Goal: Check status: Check status

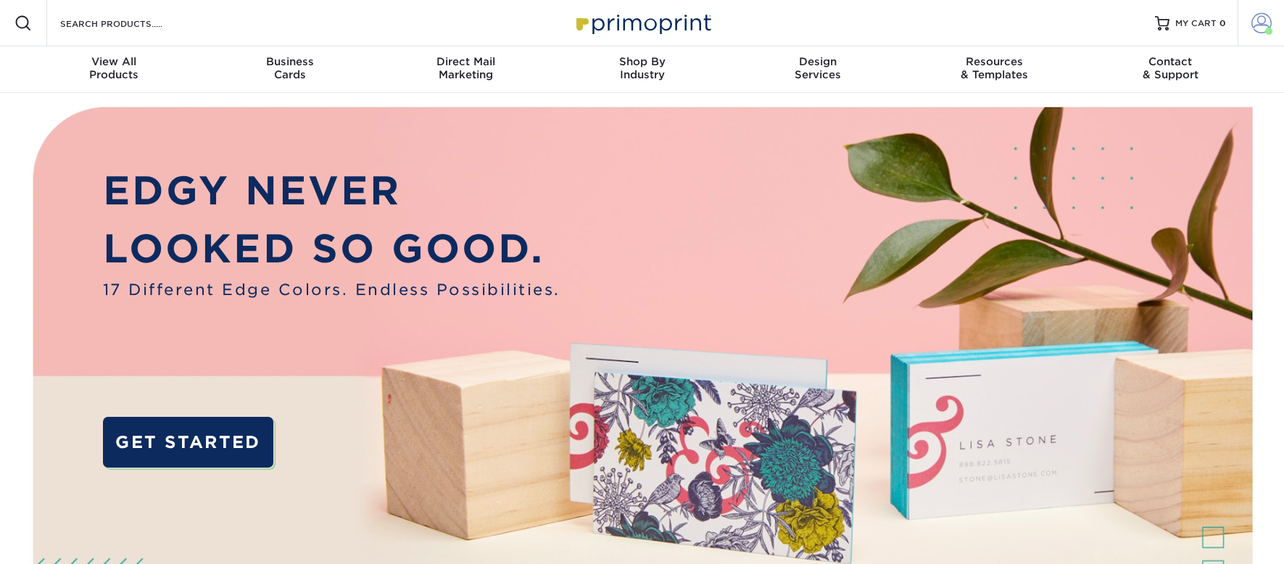
click at [1250, 27] on link "Account" at bounding box center [1261, 23] width 46 height 46
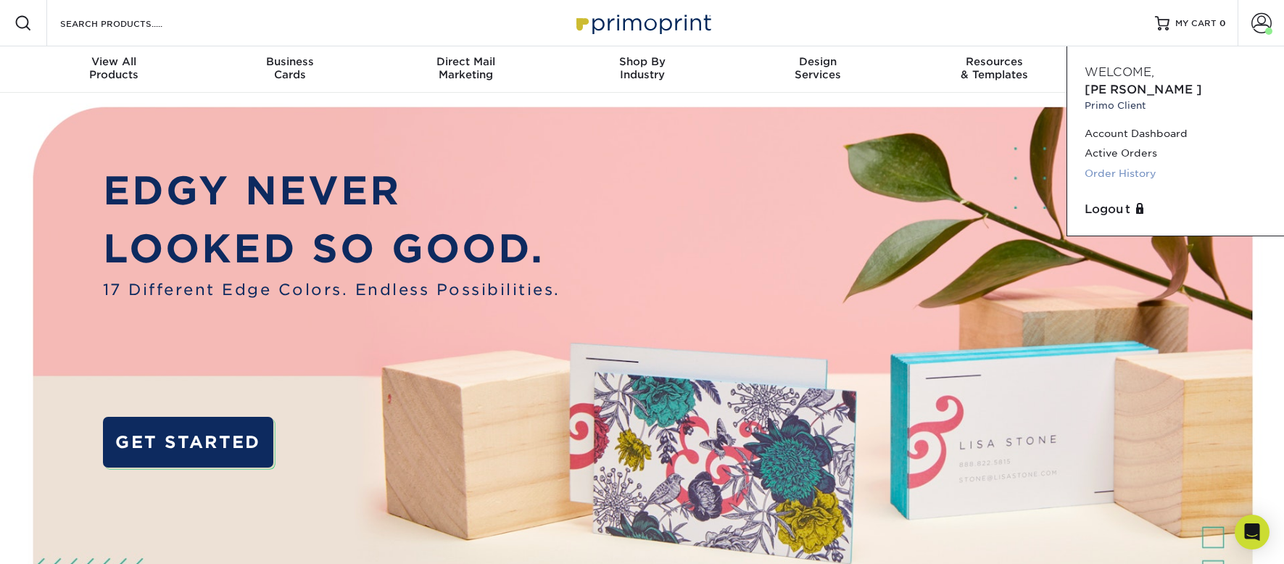
click at [1137, 164] on link "Order History" at bounding box center [1176, 174] width 182 height 20
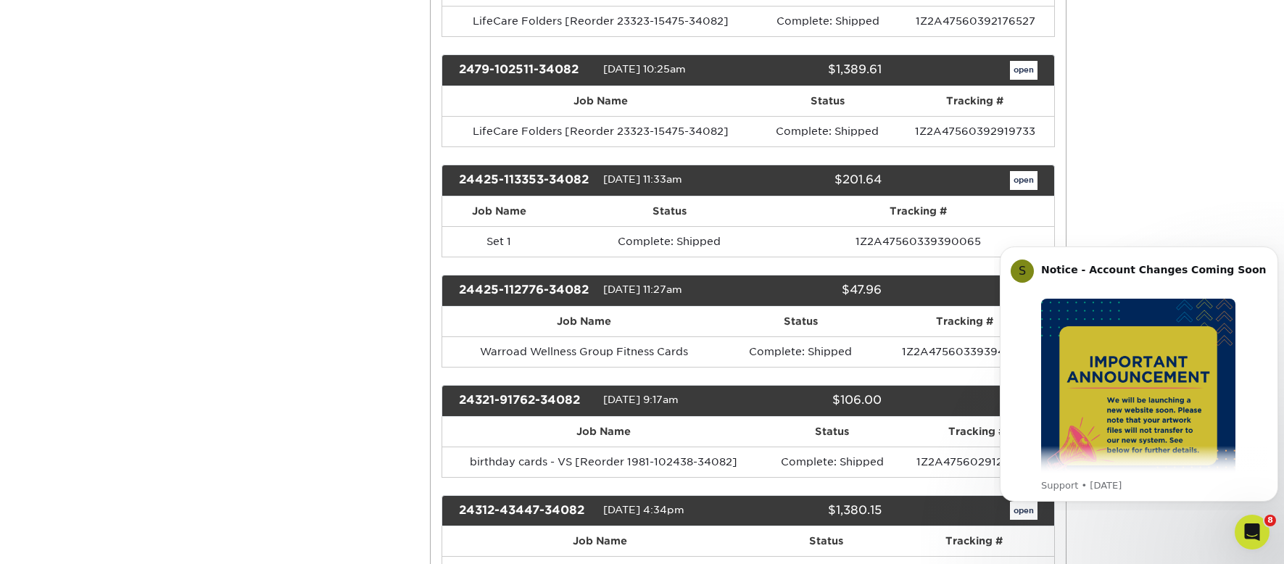
scroll to position [943, 0]
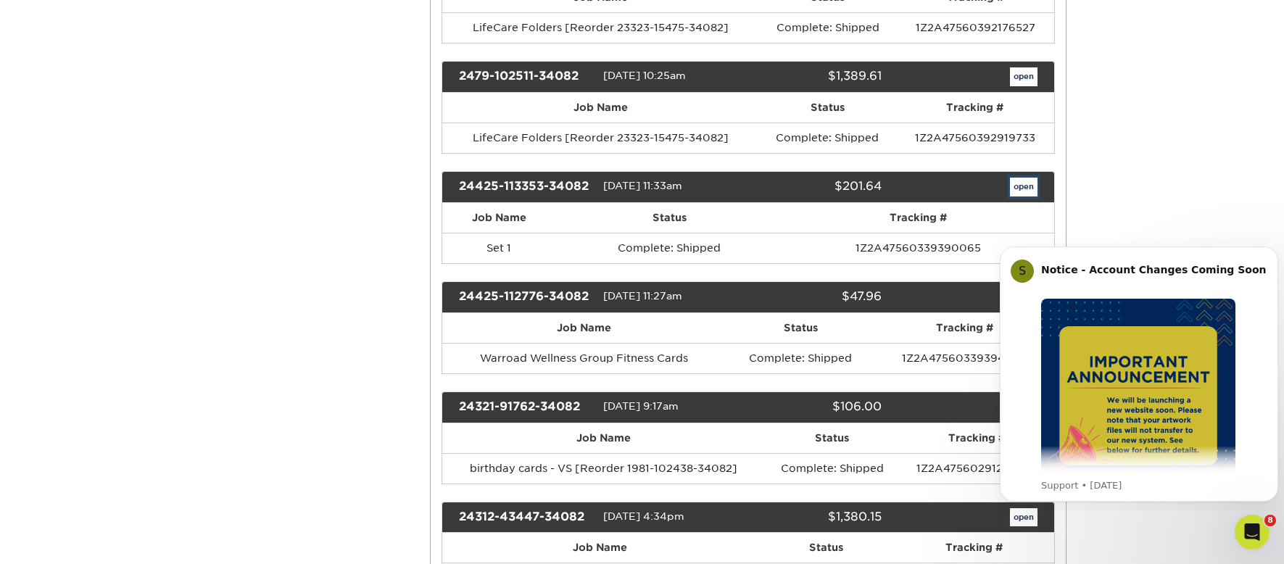
click at [1023, 194] on link "open" at bounding box center [1024, 187] width 28 height 19
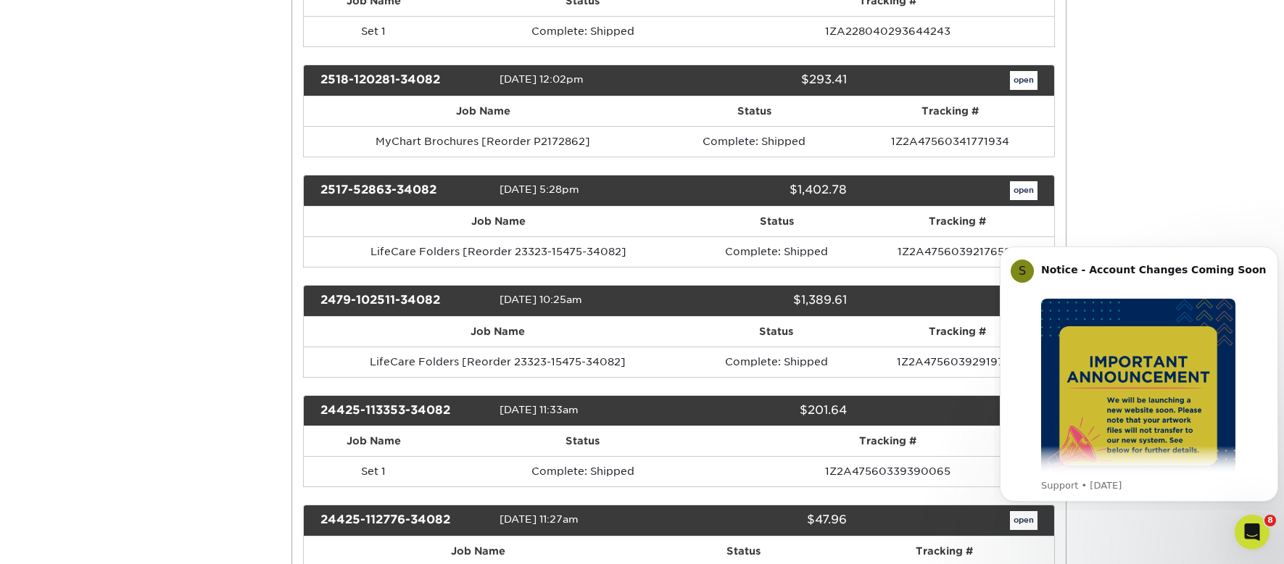
scroll to position [0, 0]
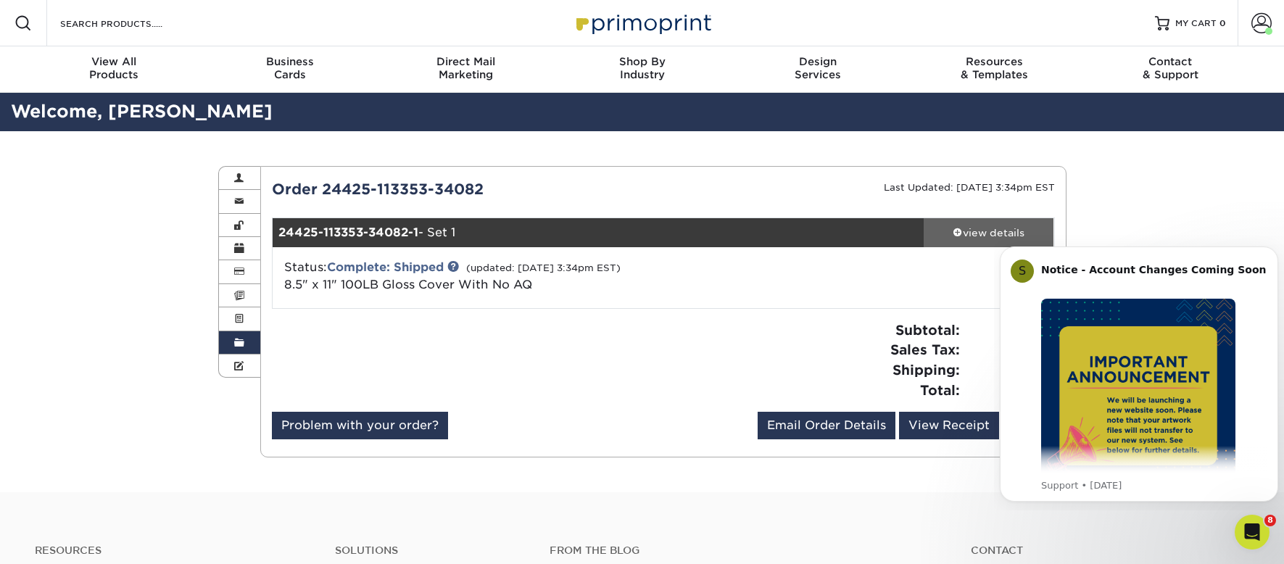
click at [982, 220] on link "view details" at bounding box center [989, 232] width 131 height 29
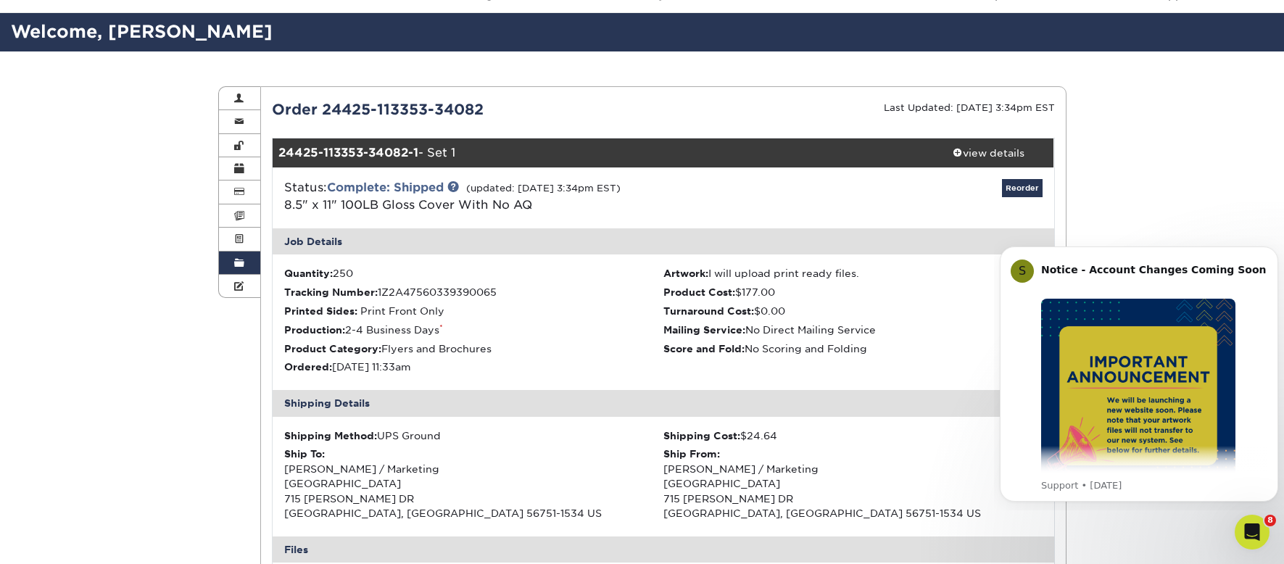
scroll to position [73, 0]
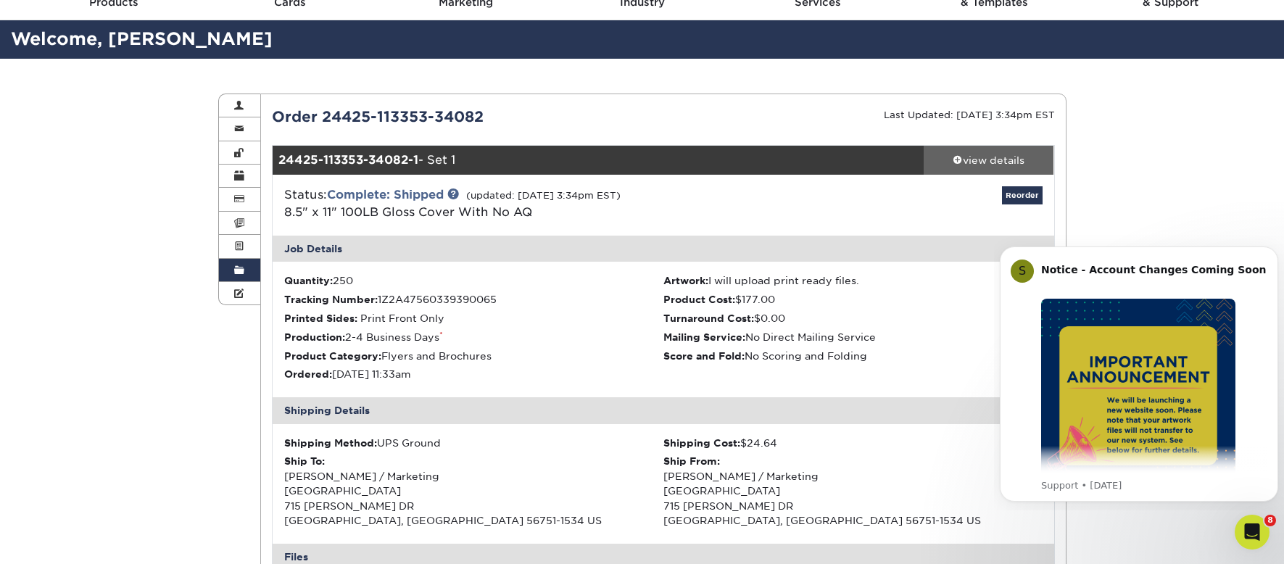
click at [978, 154] on div "view details" at bounding box center [989, 160] width 131 height 15
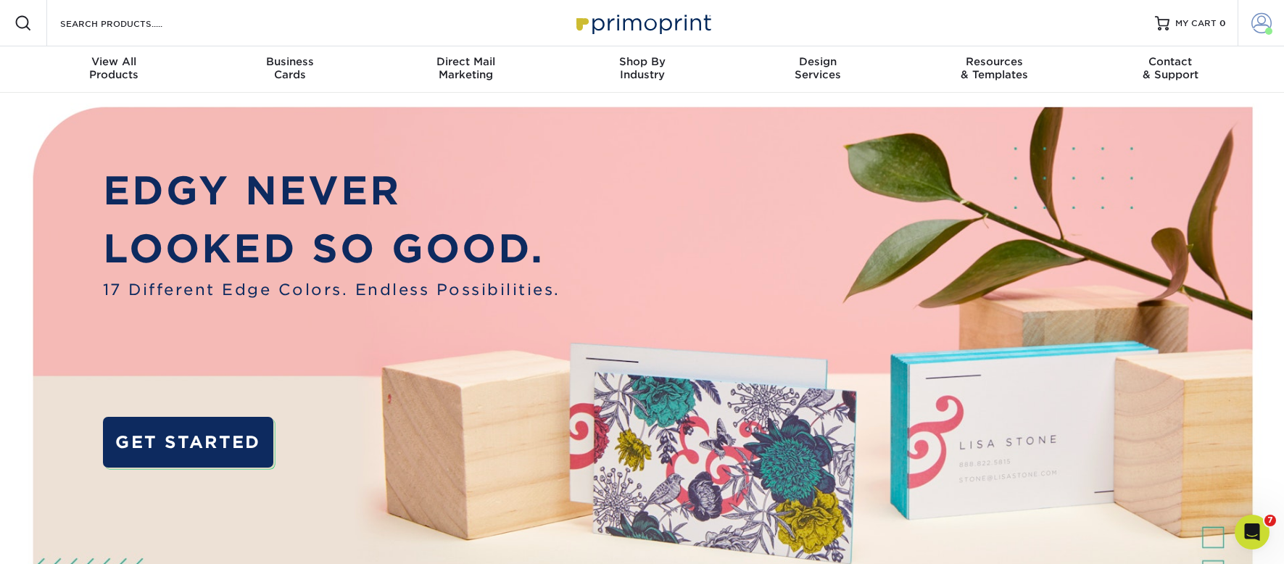
click at [1260, 28] on span at bounding box center [1262, 23] width 20 height 20
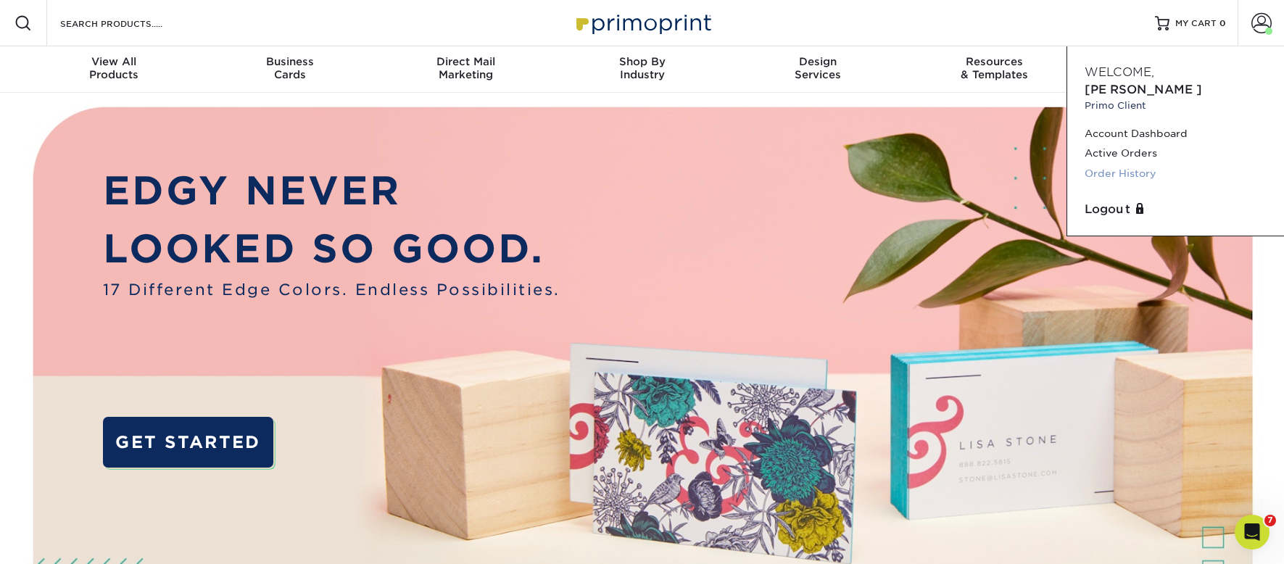
click at [1128, 164] on link "Order History" at bounding box center [1176, 174] width 182 height 20
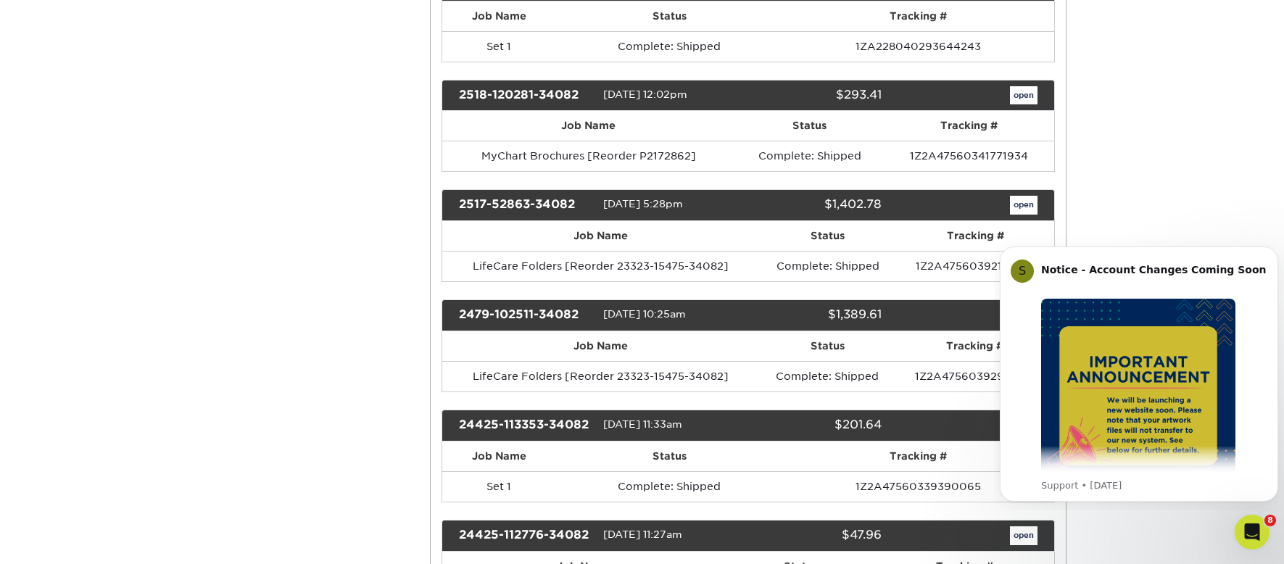
scroll to position [653, 0]
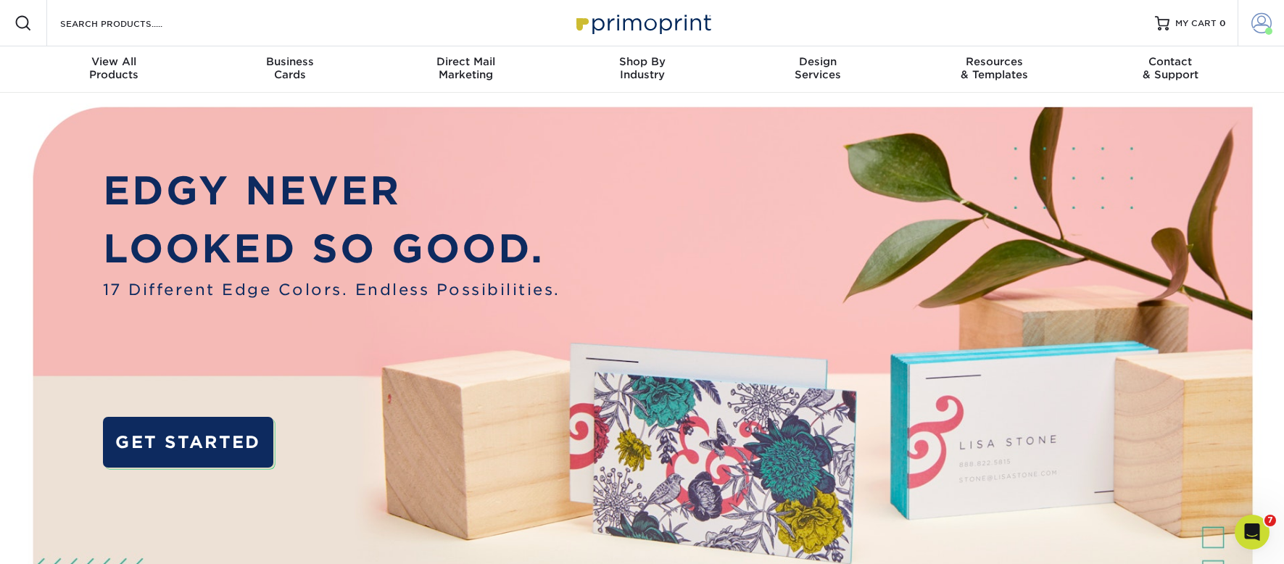
click at [1264, 15] on span at bounding box center [1262, 23] width 20 height 20
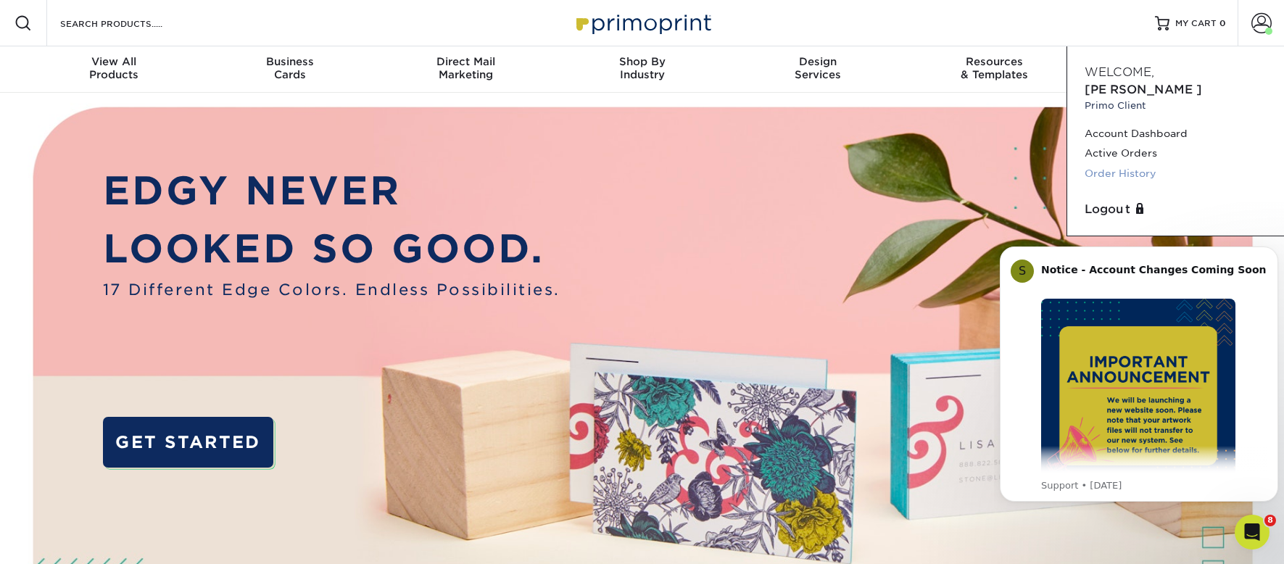
click at [1128, 164] on link "Order History" at bounding box center [1176, 174] width 182 height 20
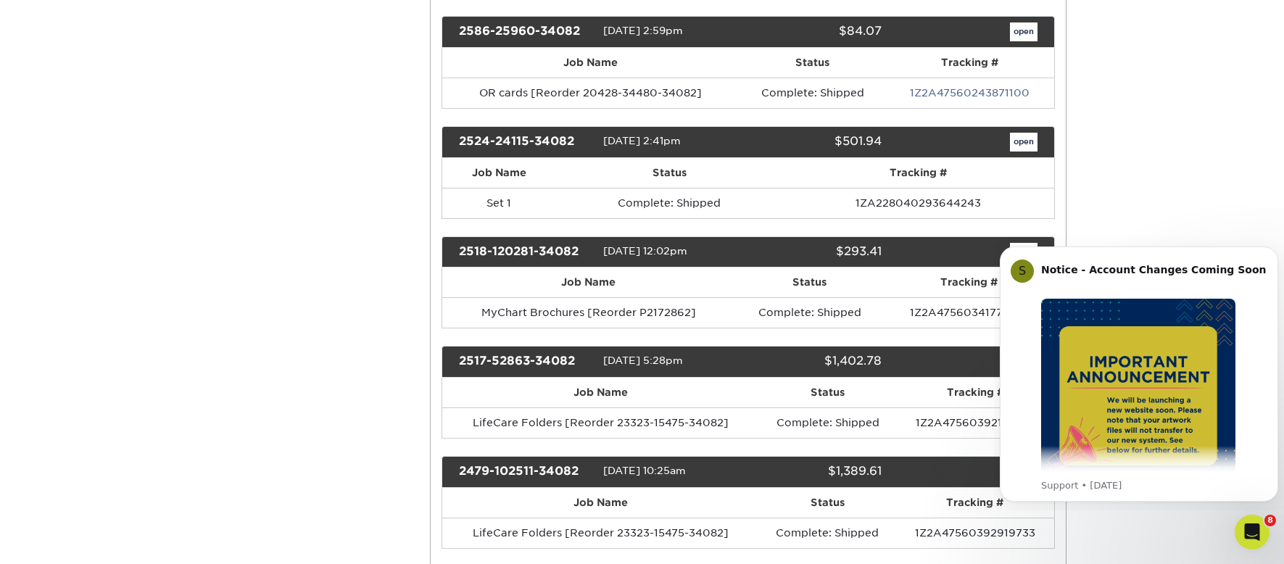
scroll to position [580, 0]
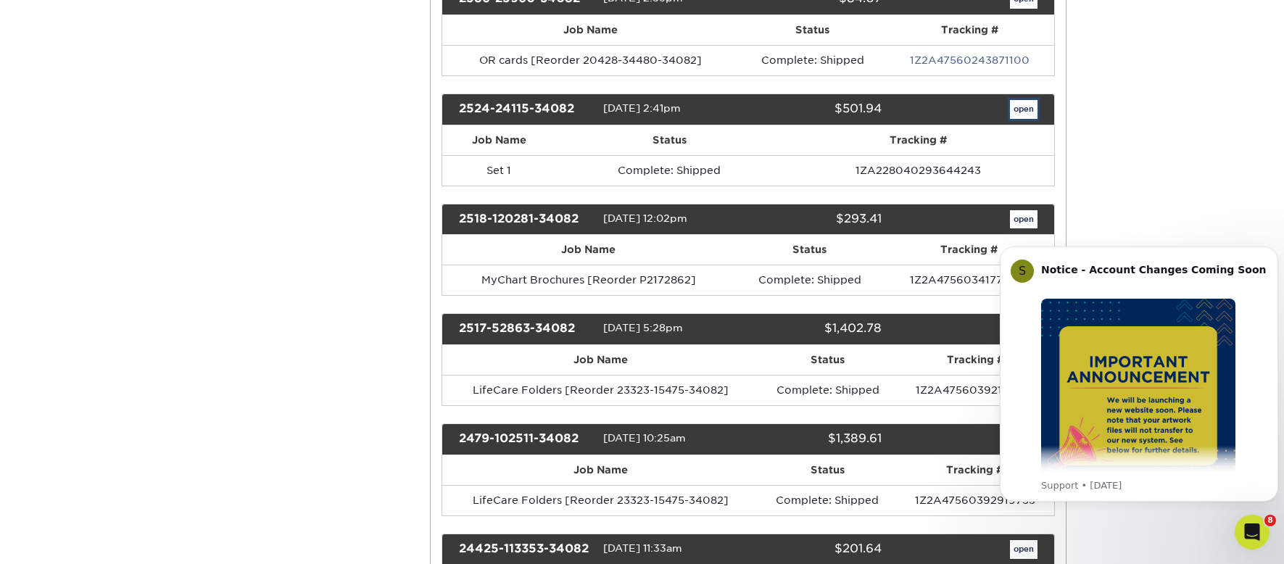
click at [1020, 114] on link "open" at bounding box center [1024, 109] width 28 height 19
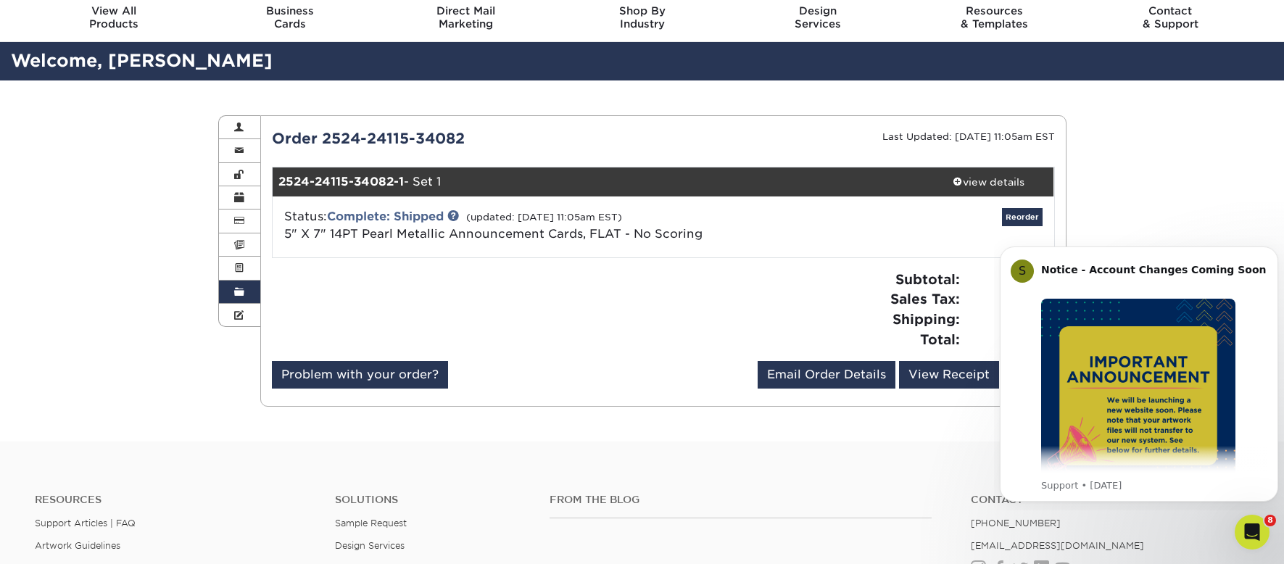
scroll to position [73, 0]
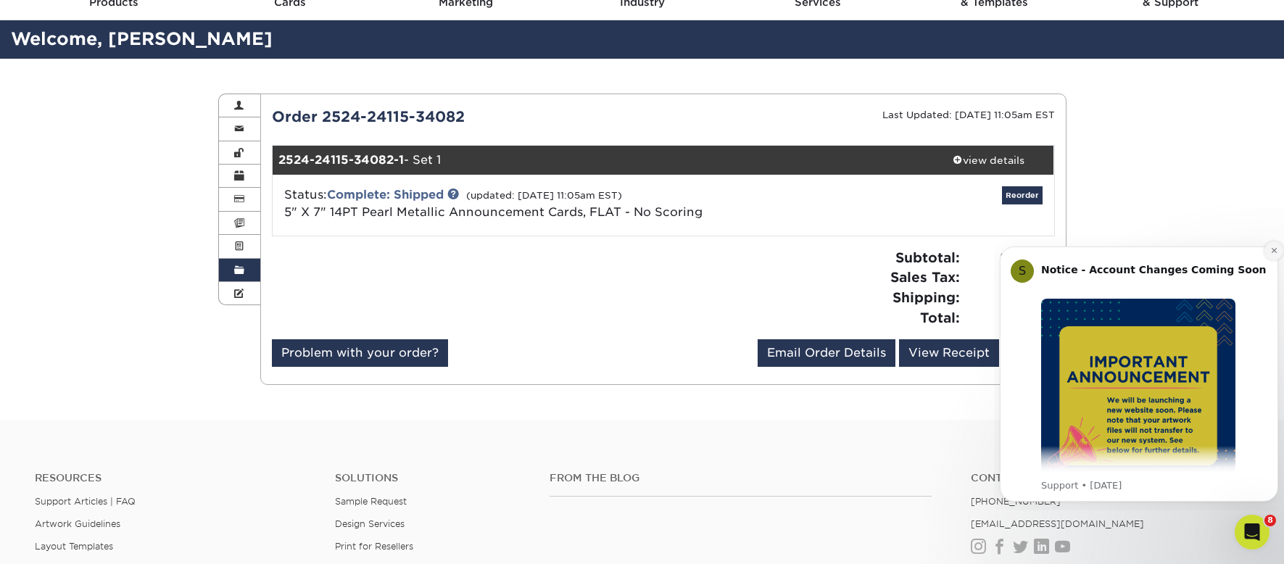
click at [1273, 251] on icon "Dismiss notification" at bounding box center [1275, 251] width 8 height 8
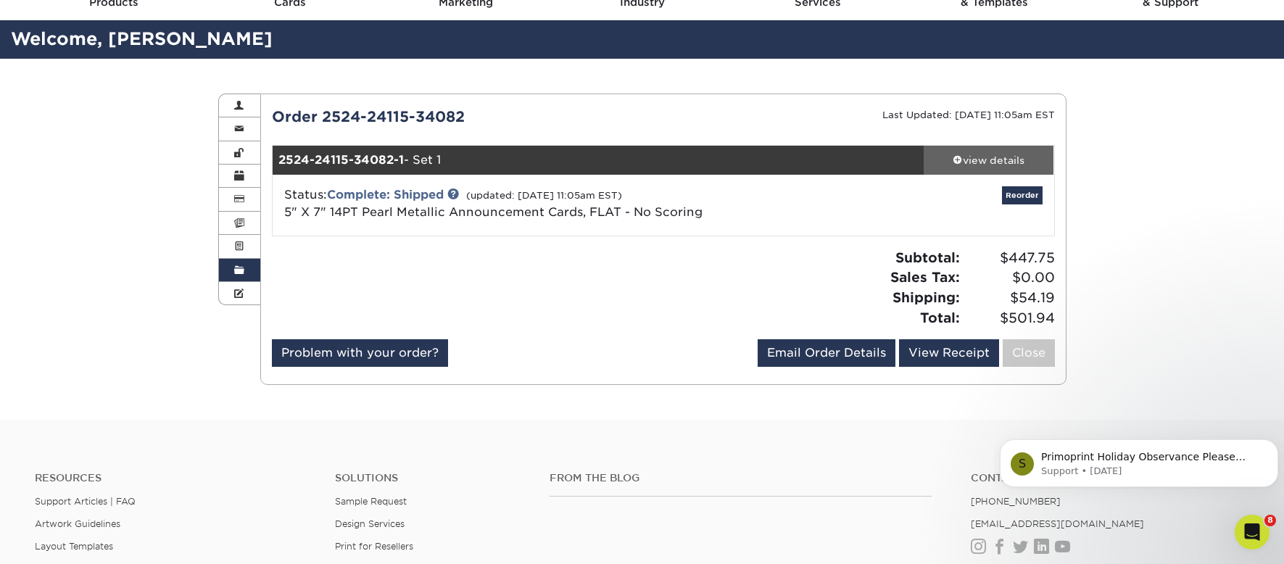
click at [979, 158] on div "view details" at bounding box center [989, 160] width 131 height 15
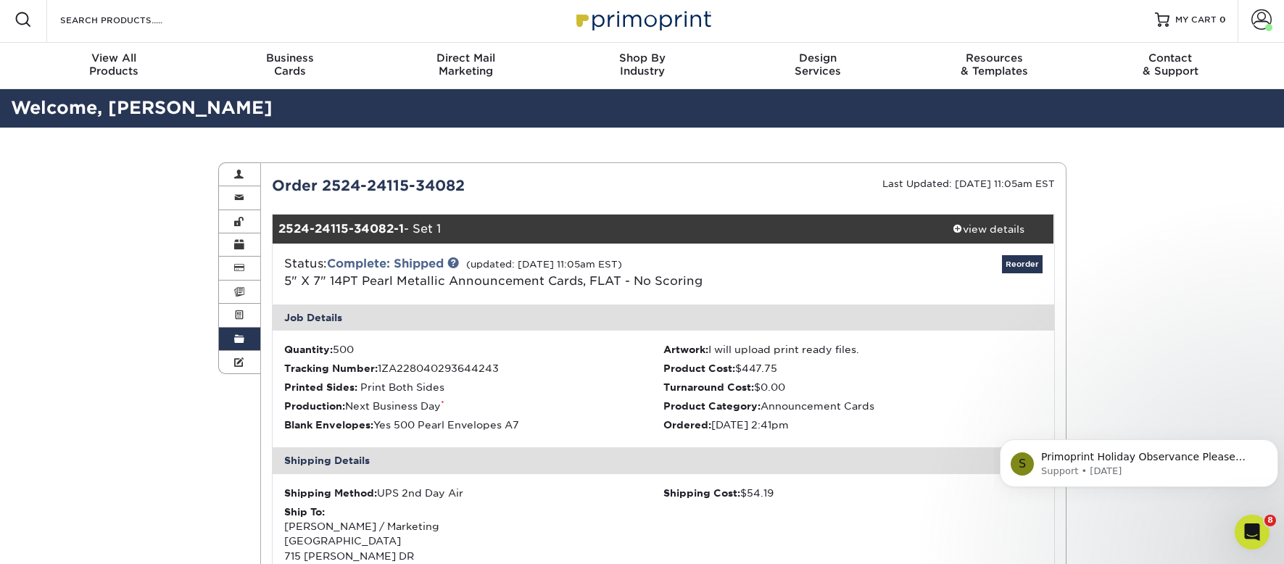
scroll to position [0, 0]
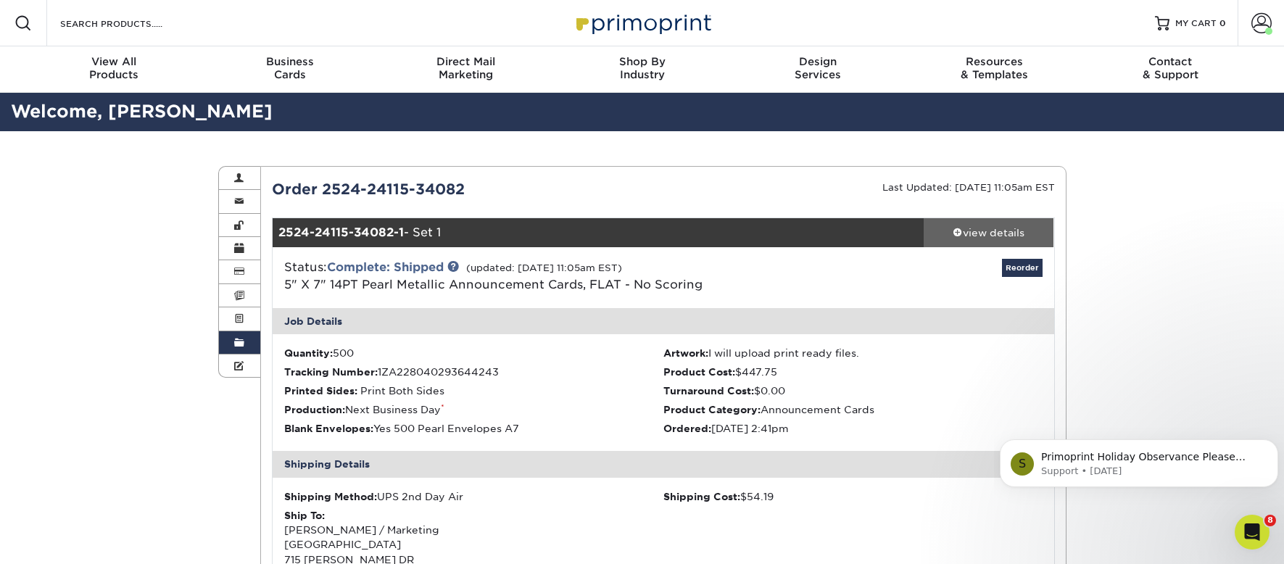
click at [1001, 230] on div "view details" at bounding box center [989, 233] width 131 height 15
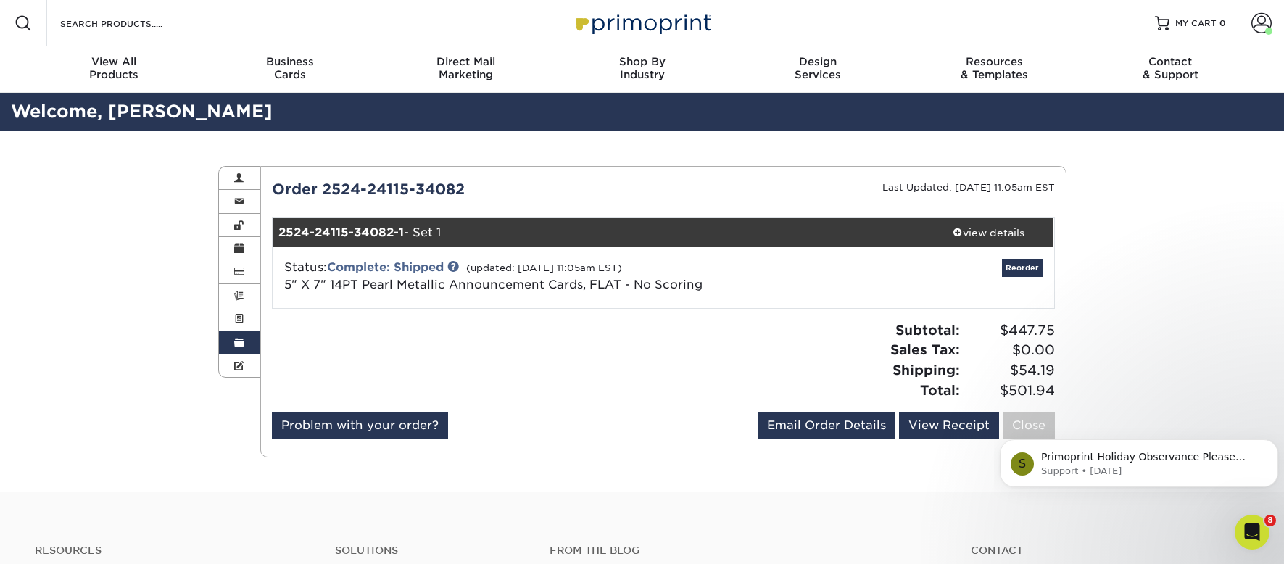
click at [242, 351] on link "Order History" at bounding box center [240, 342] width 42 height 23
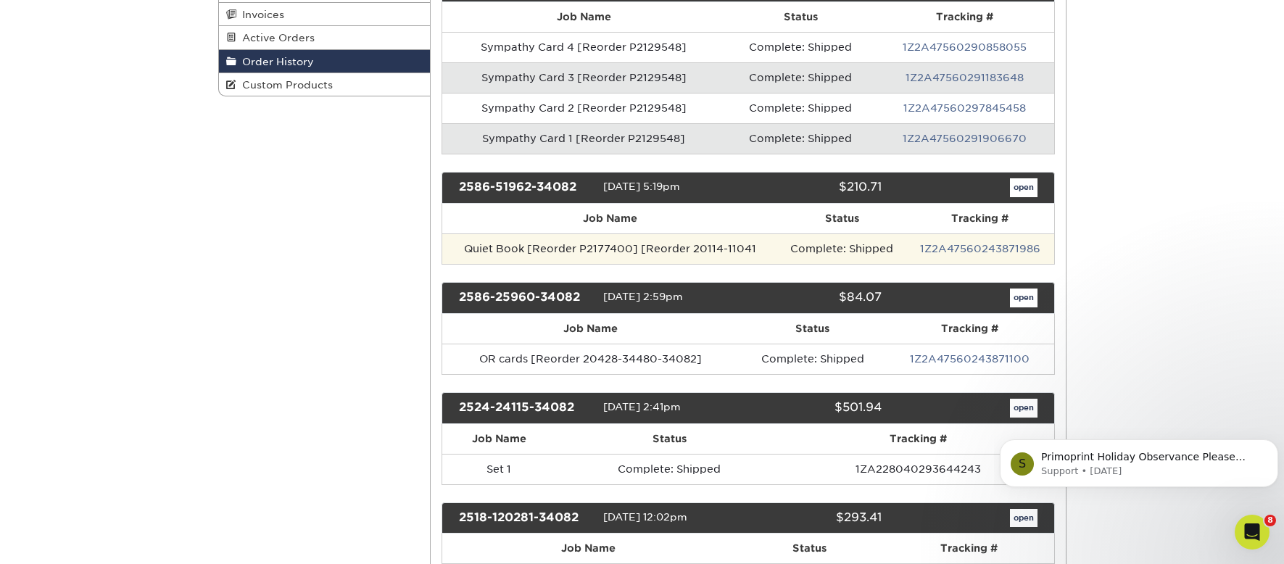
scroll to position [363, 0]
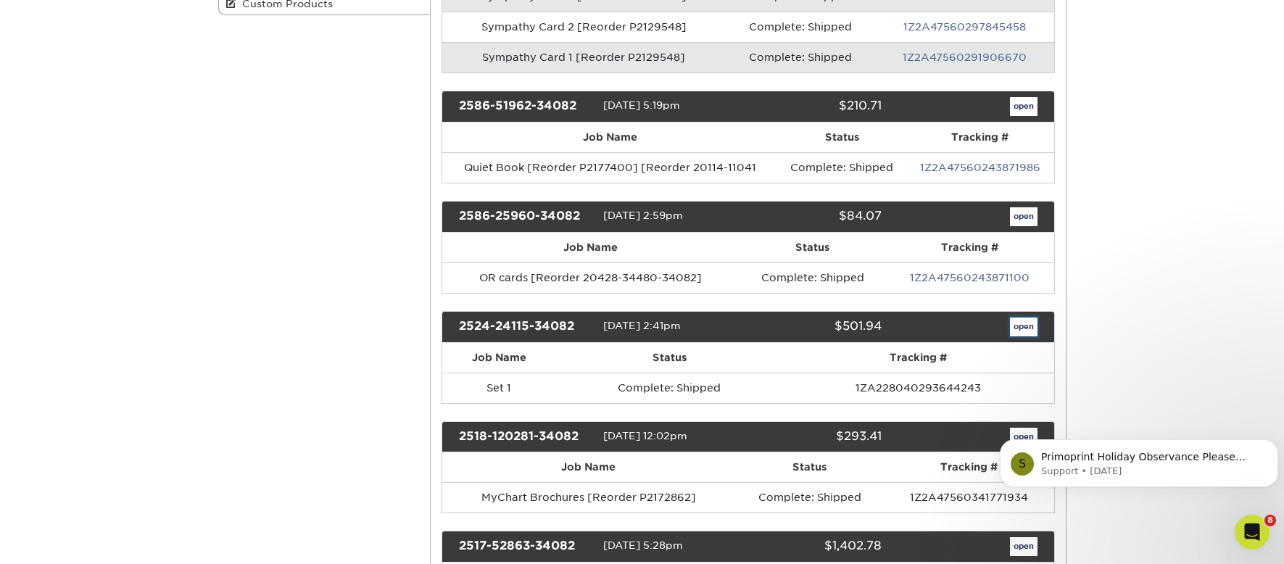
click at [1027, 331] on link "open" at bounding box center [1024, 327] width 28 height 19
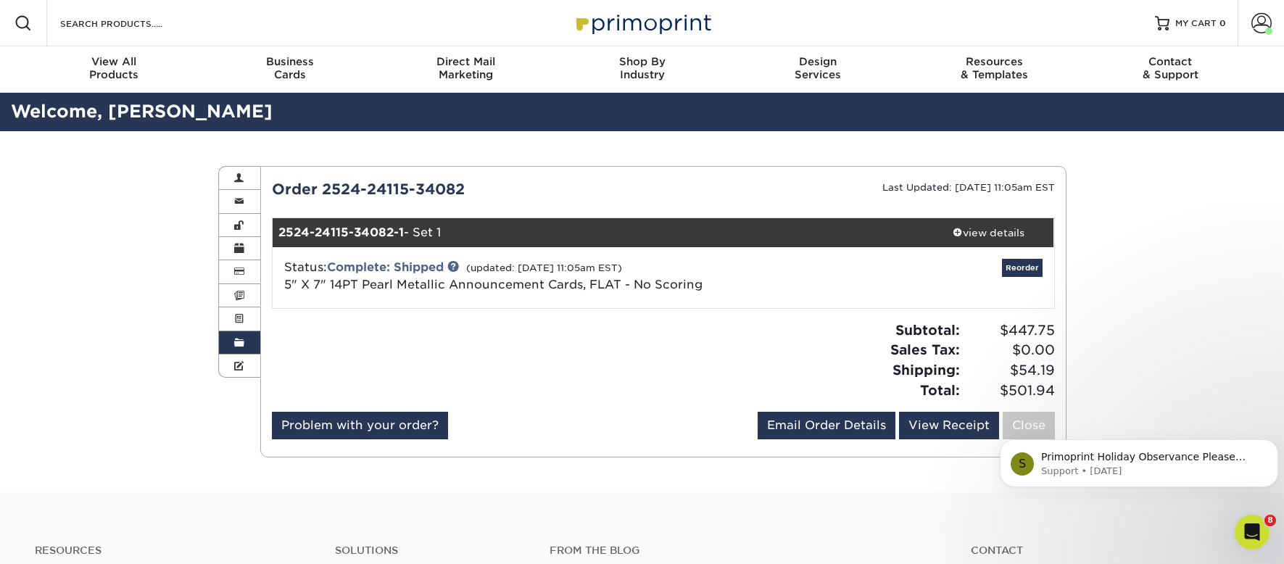
click at [244, 348] on span at bounding box center [239, 343] width 10 height 12
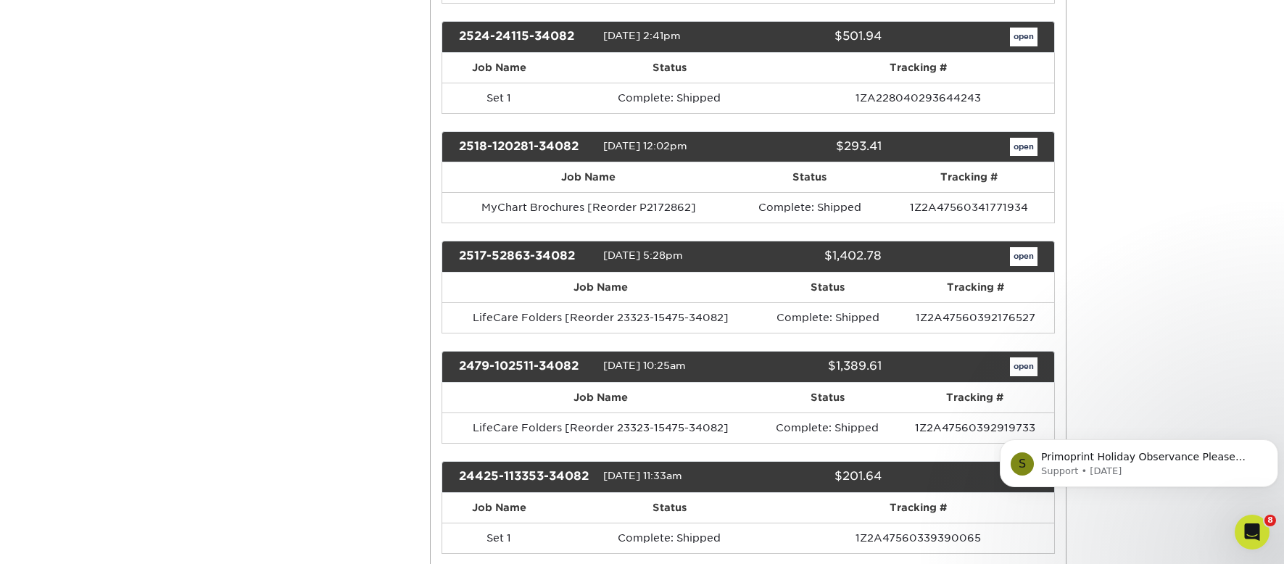
scroll to position [798, 0]
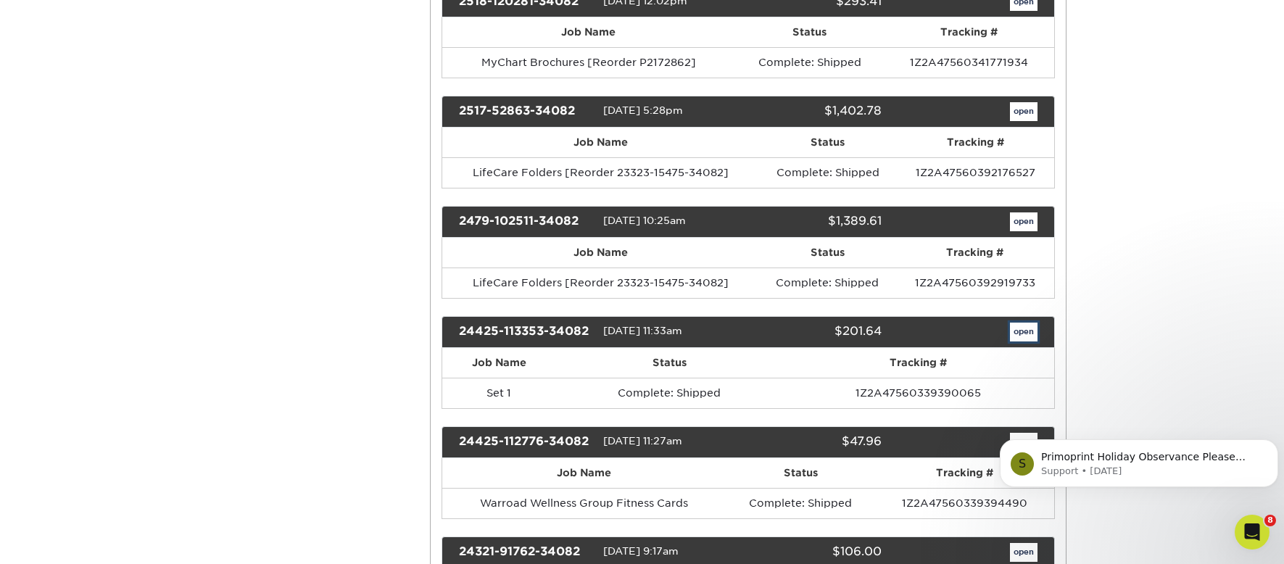
click at [1019, 330] on link "open" at bounding box center [1024, 332] width 28 height 19
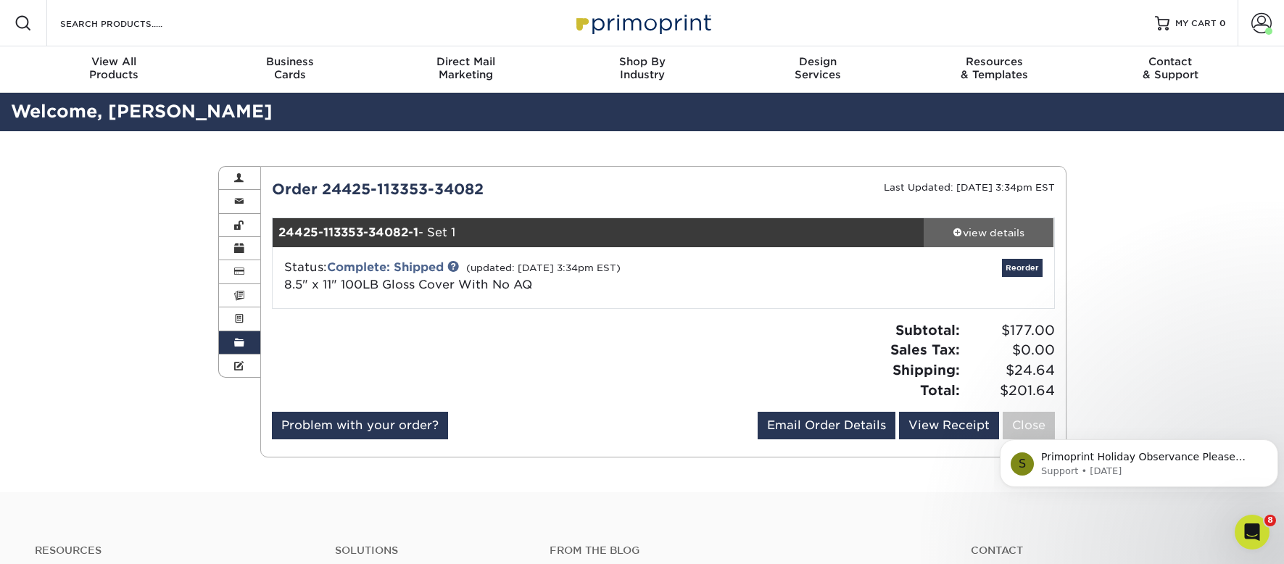
click at [1000, 236] on div "view details" at bounding box center [989, 233] width 131 height 15
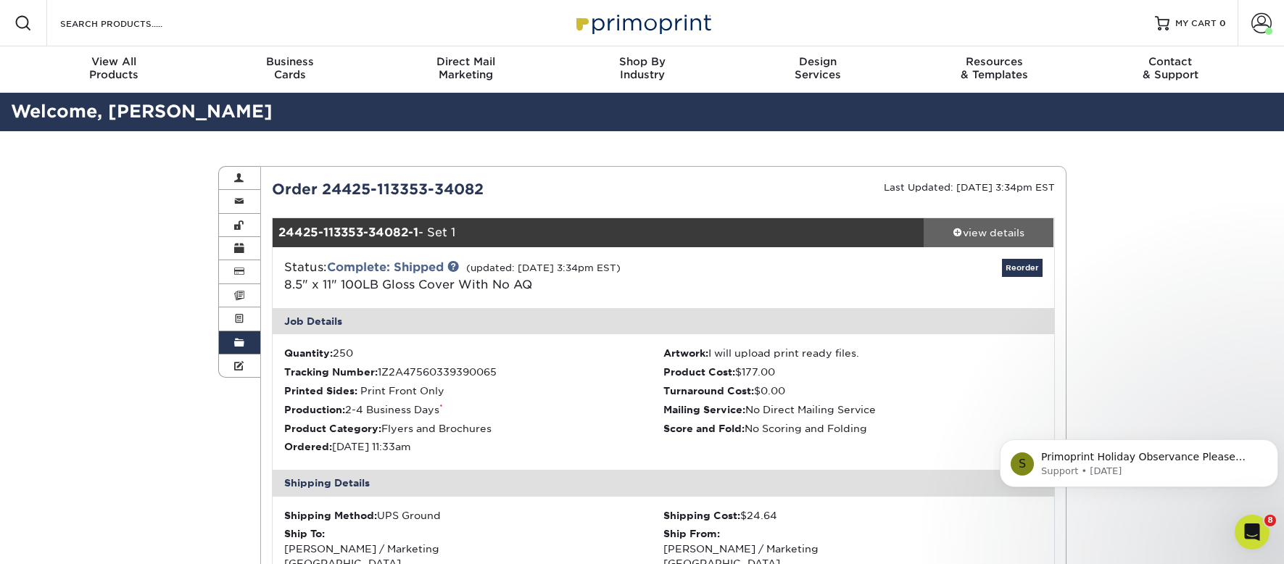
click at [999, 234] on div "view details" at bounding box center [989, 233] width 131 height 15
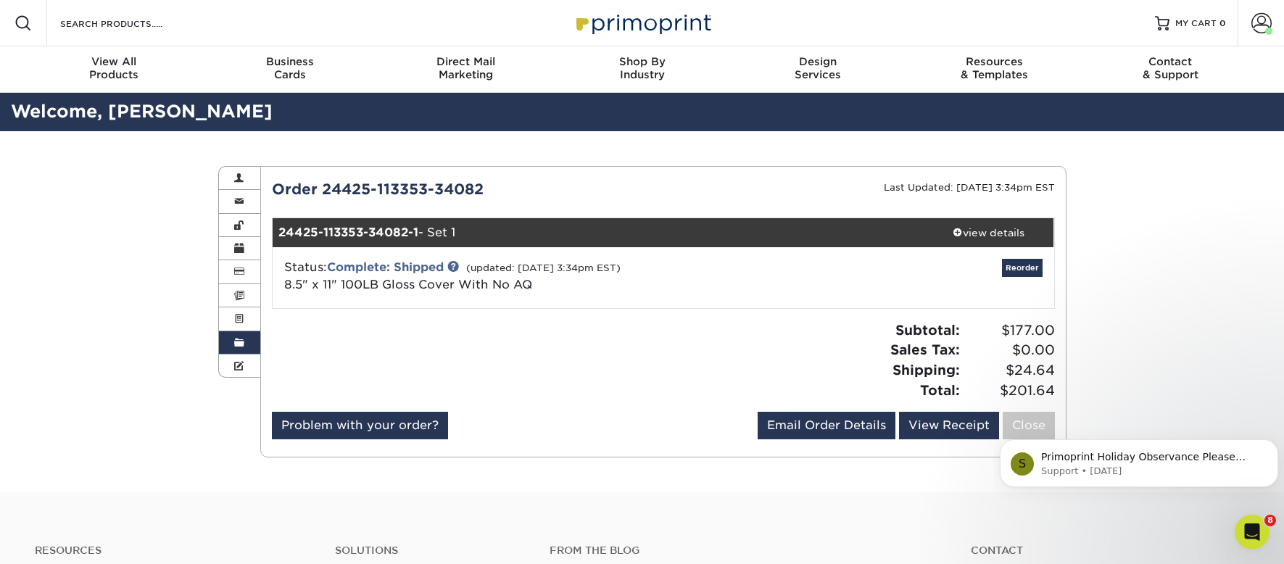
click at [248, 343] on link "Order History" at bounding box center [240, 342] width 42 height 23
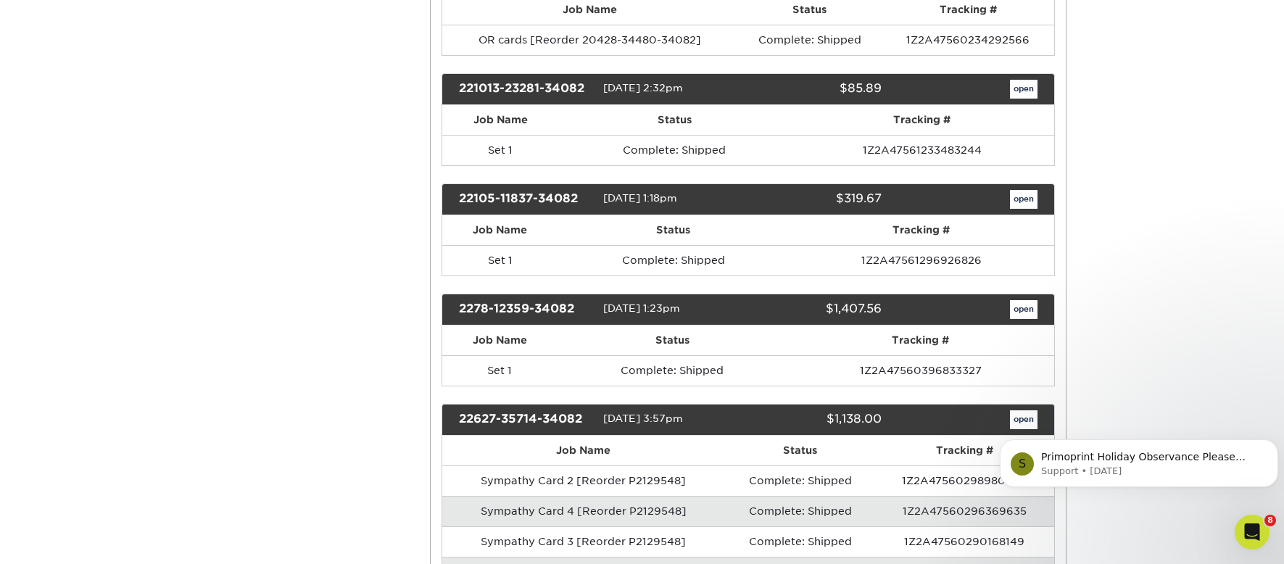
scroll to position [2393, 0]
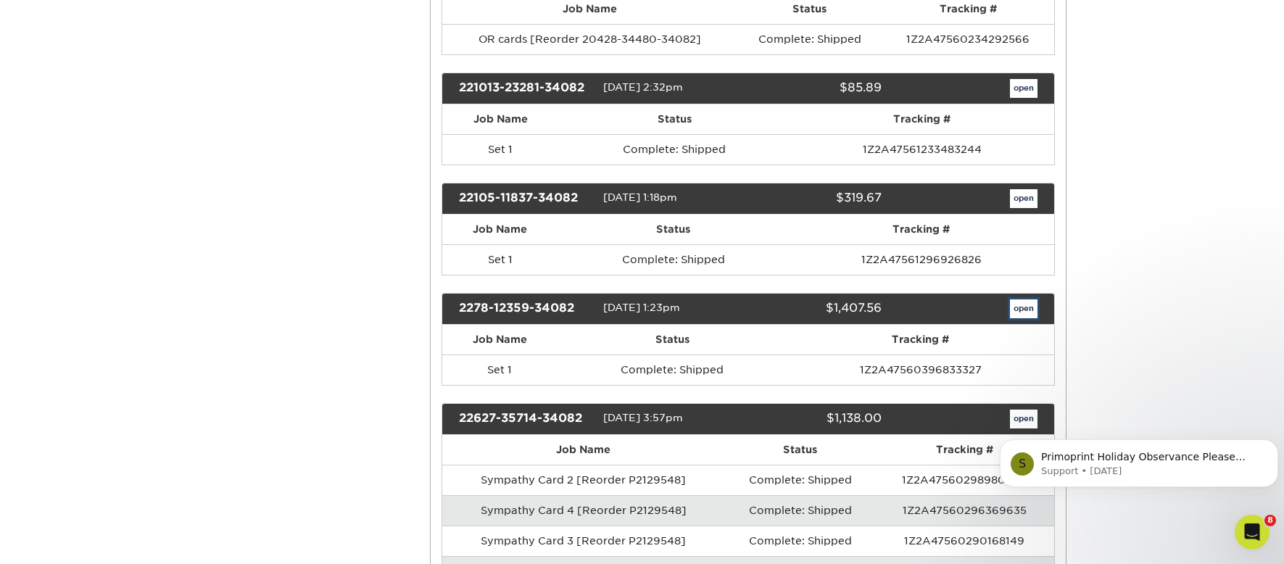
click at [1028, 306] on link "open" at bounding box center [1024, 309] width 28 height 19
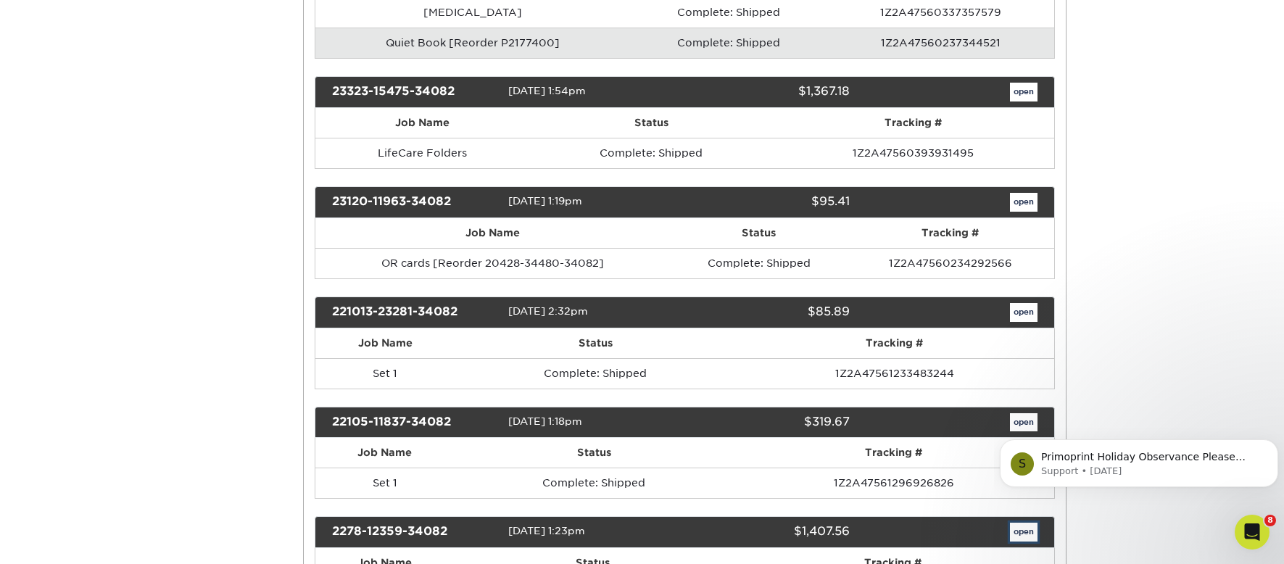
scroll to position [0, 0]
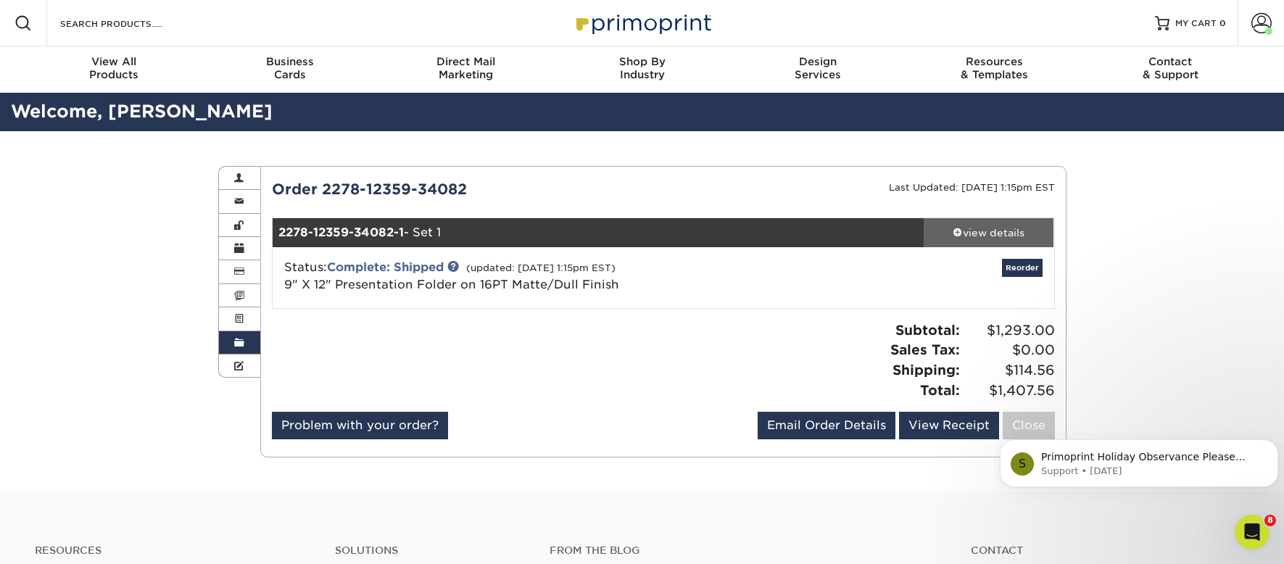
click at [980, 231] on div "view details" at bounding box center [989, 233] width 131 height 15
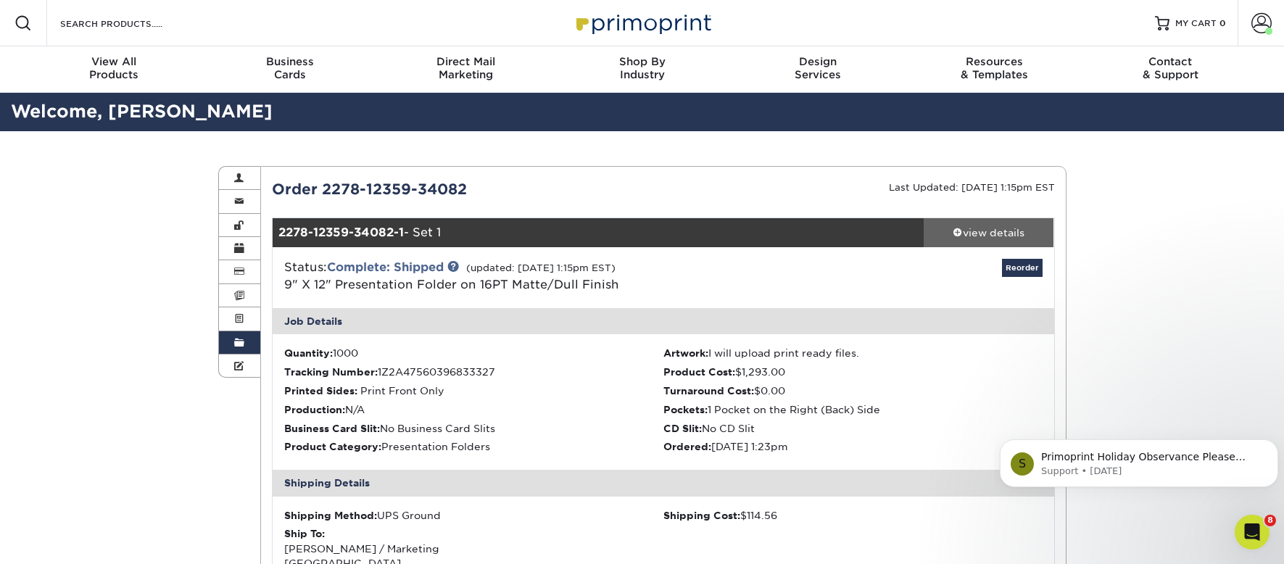
click at [1001, 224] on link "view details" at bounding box center [989, 232] width 131 height 29
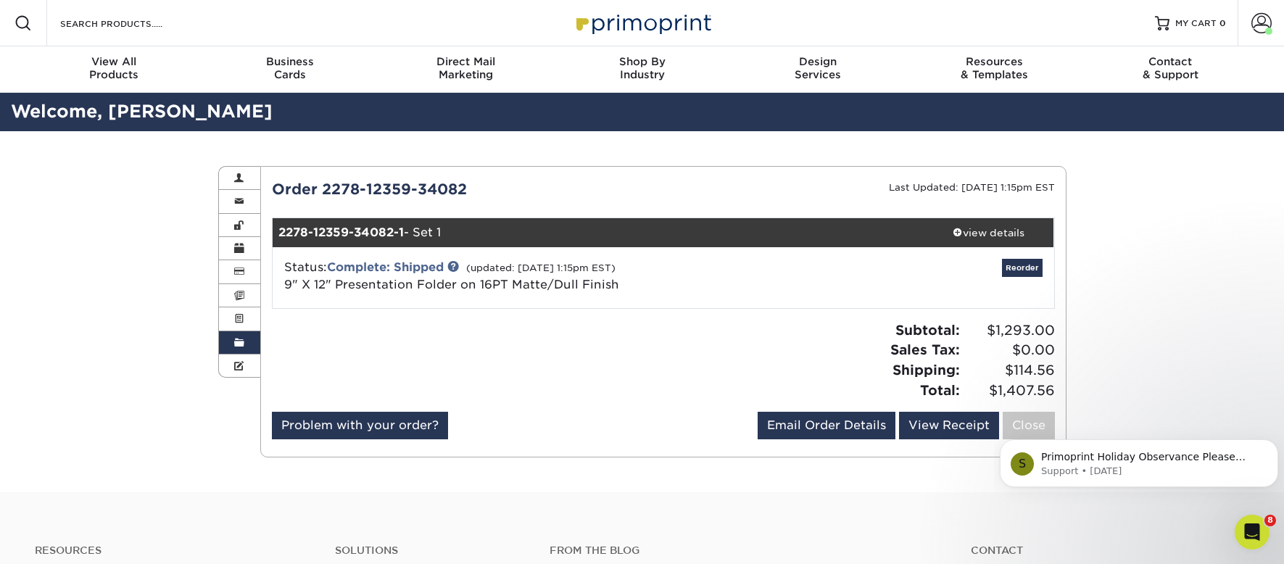
click at [228, 342] on link "Order History" at bounding box center [240, 342] width 42 height 23
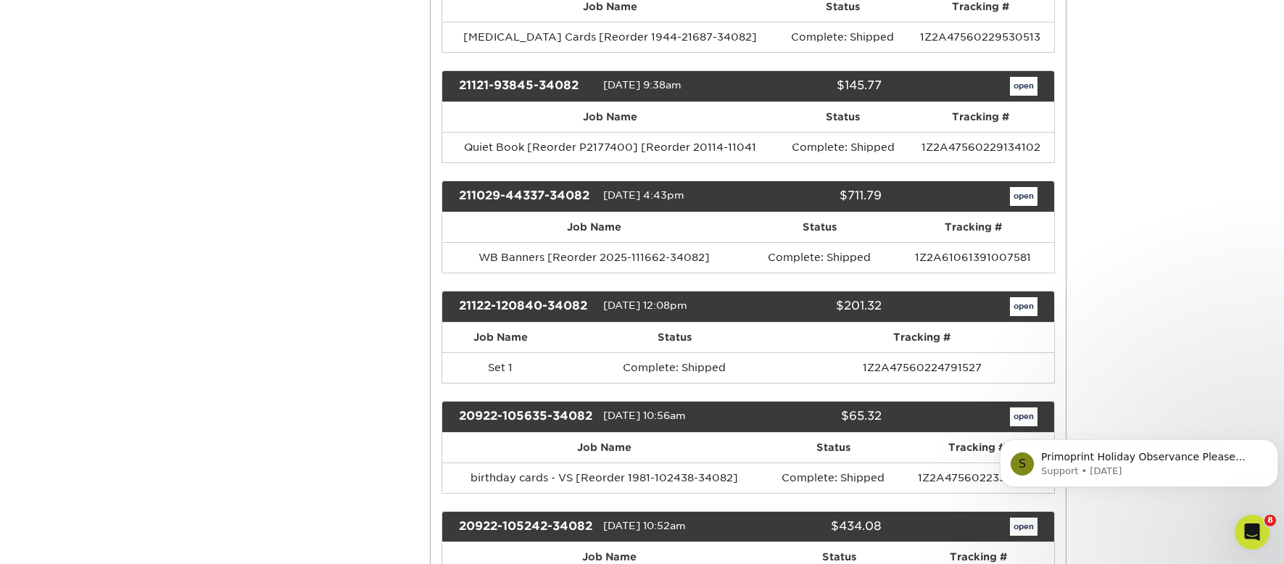
scroll to position [3263, 0]
